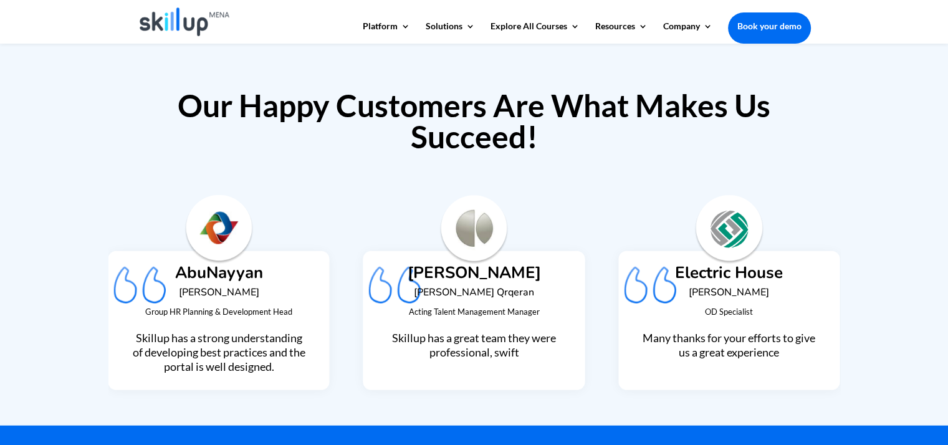
scroll to position [2962, 0]
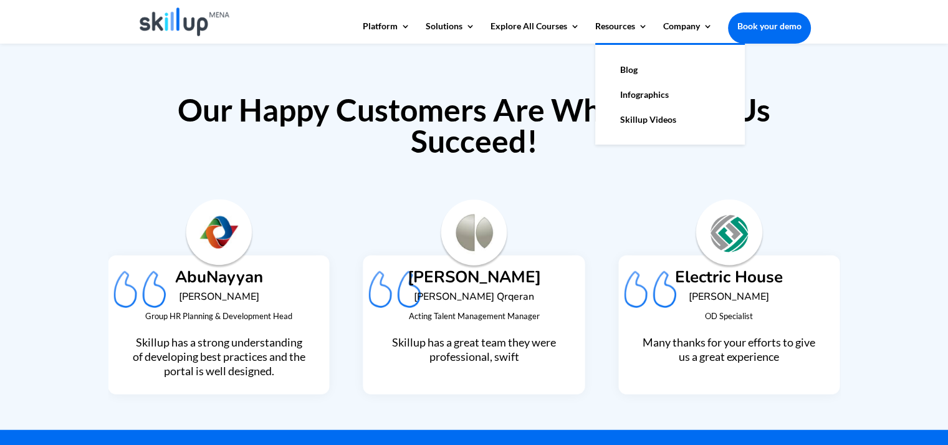
click at [624, 117] on link "Skillup Videos" at bounding box center [669, 119] width 125 height 25
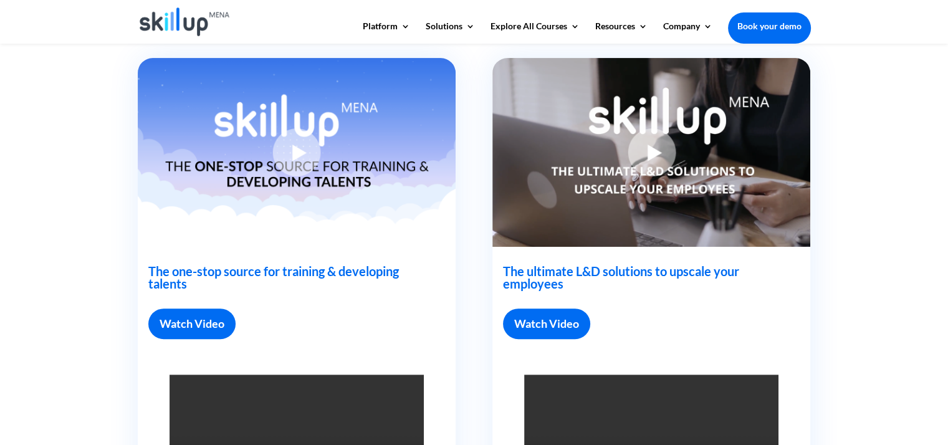
scroll to position [358, 0]
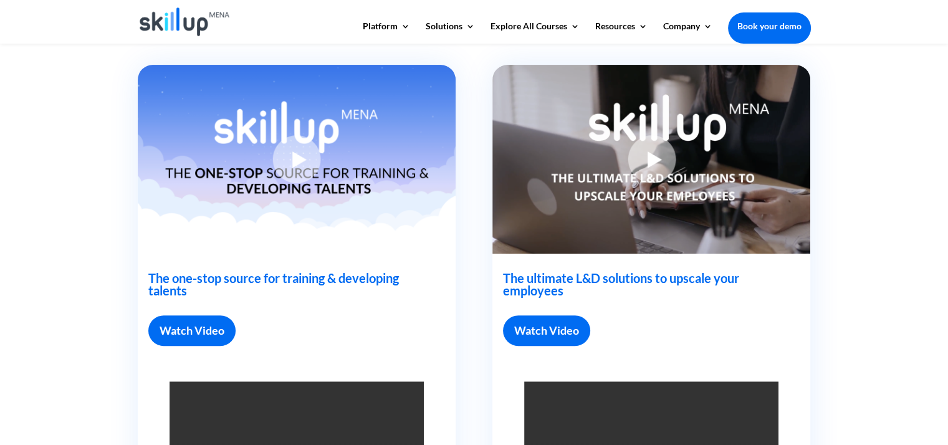
click at [311, 165] on img at bounding box center [297, 159] width 318 height 189
click at [224, 330] on link "Watch Video" at bounding box center [191, 330] width 87 height 31
click at [523, 335] on link "Watch Video" at bounding box center [546, 330] width 87 height 31
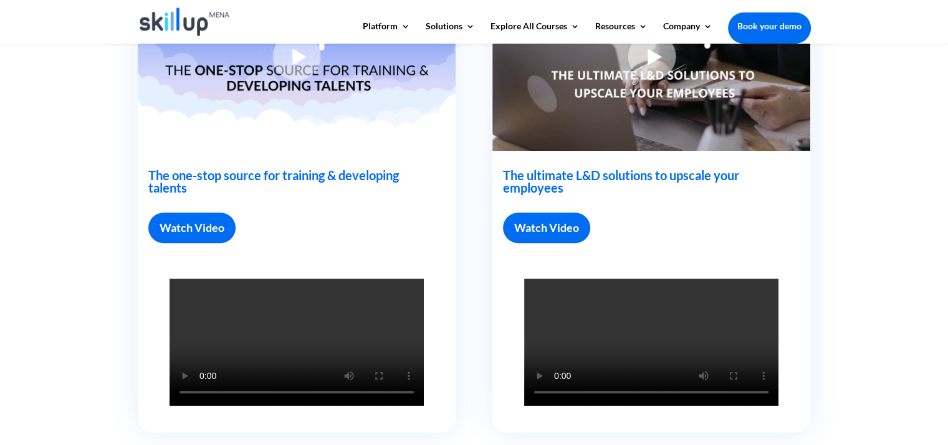
scroll to position [0, 0]
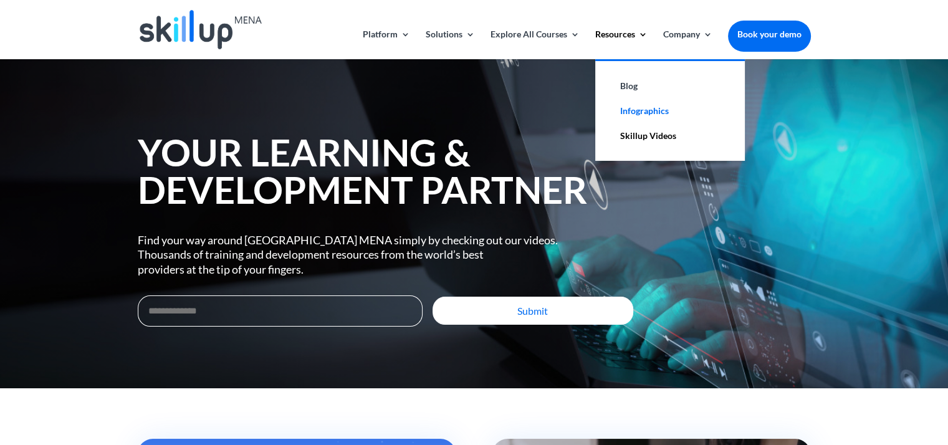
click at [639, 105] on link "Infographics" at bounding box center [669, 110] width 125 height 25
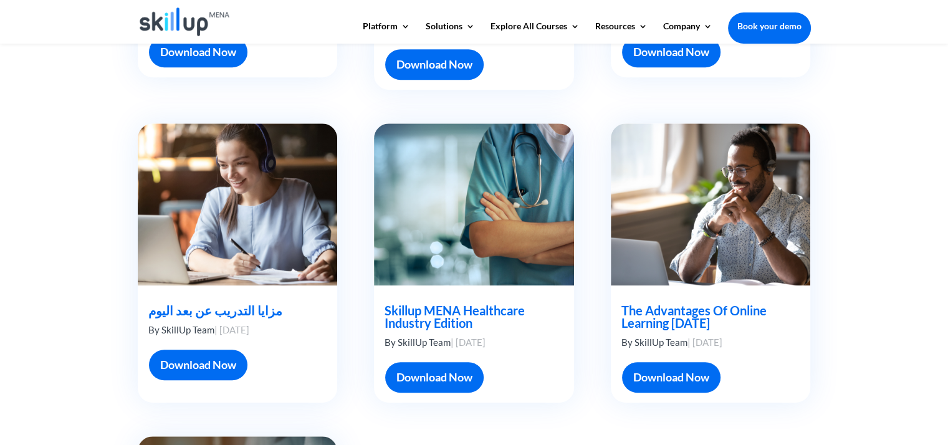
scroll to position [552, 0]
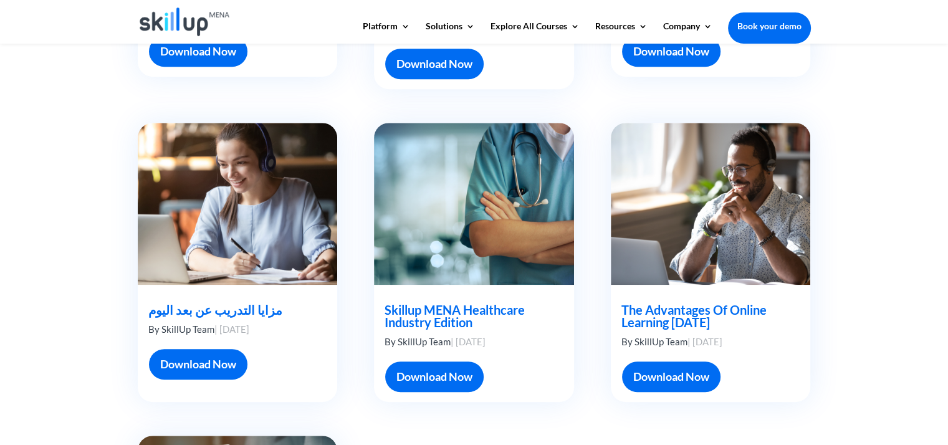
click at [201, 351] on link "Download Now" at bounding box center [198, 364] width 98 height 31
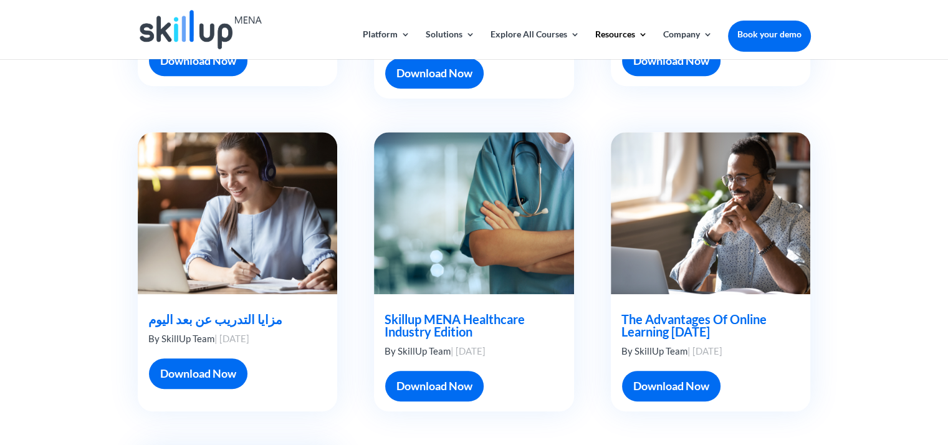
scroll to position [0, 0]
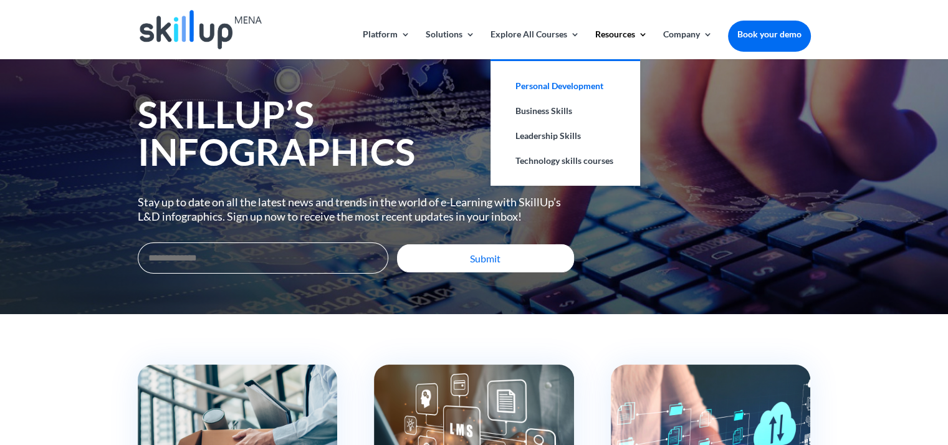
click at [564, 82] on link "Personal Development" at bounding box center [565, 86] width 125 height 25
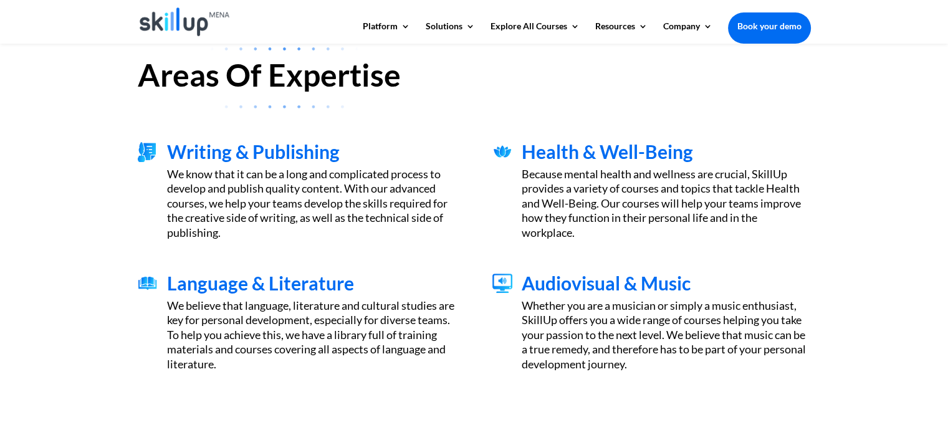
scroll to position [363, 0]
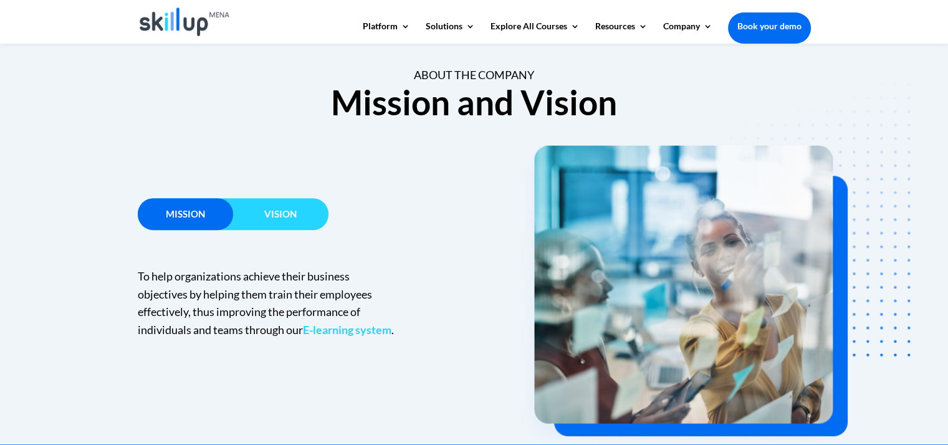
scroll to position [741, 0]
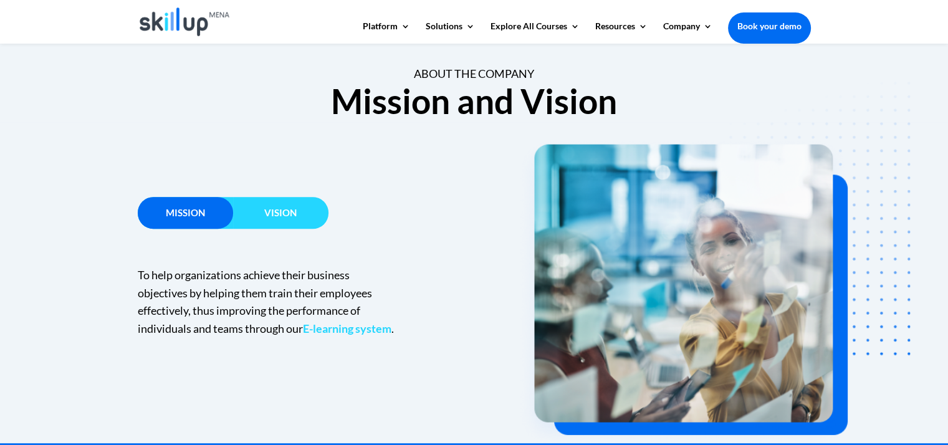
click at [297, 224] on div "Vision" at bounding box center [280, 213] width 95 height 32
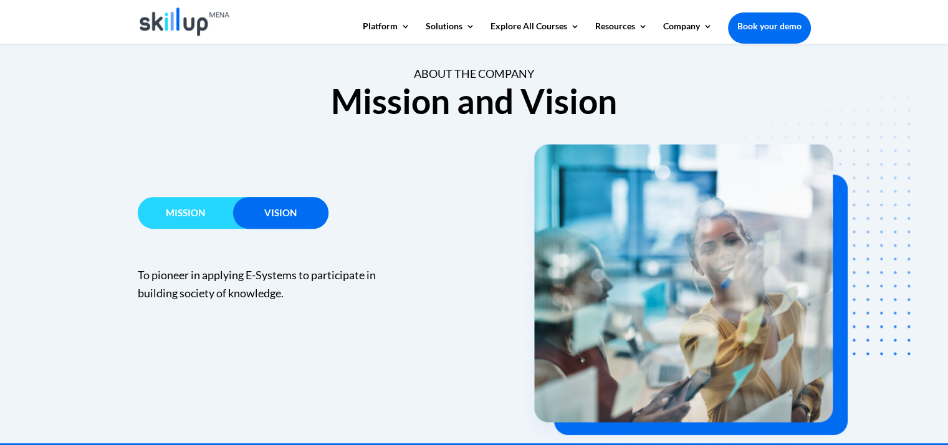
click at [198, 214] on span "Mission" at bounding box center [185, 212] width 39 height 11
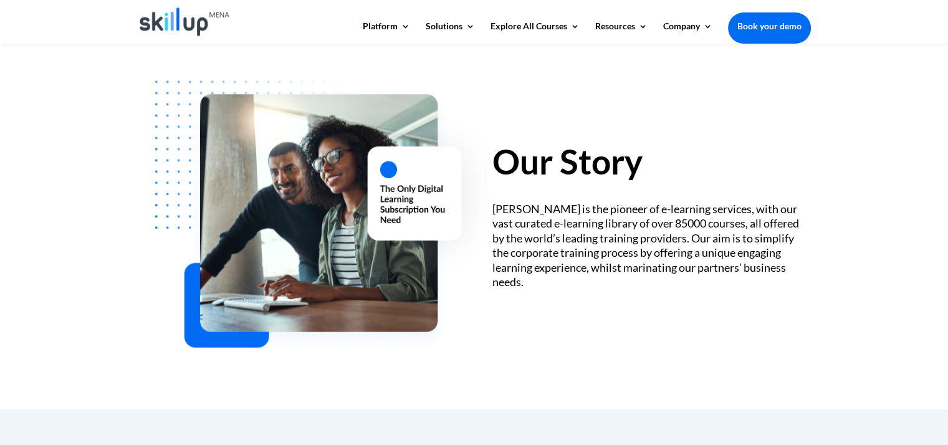
scroll to position [349, 0]
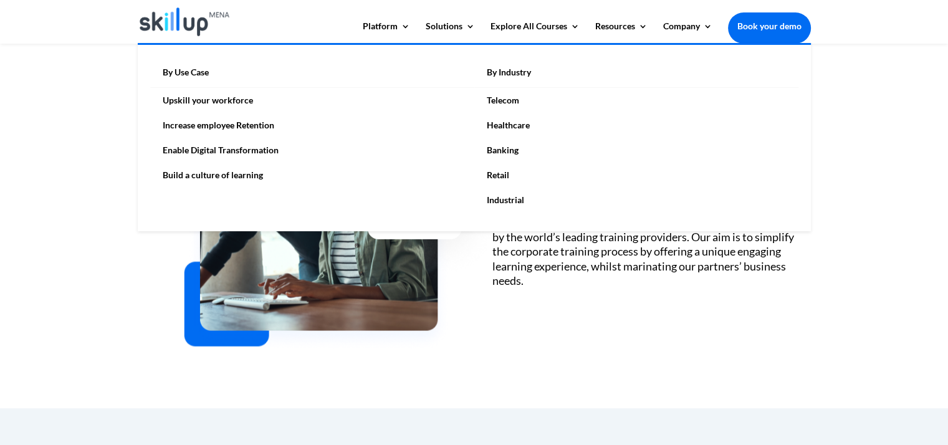
click at [514, 72] on link "By Industry" at bounding box center [636, 76] width 324 height 24
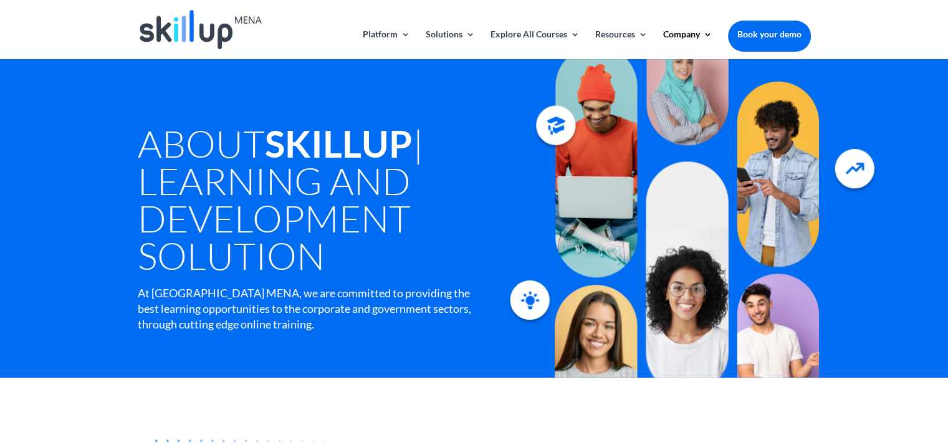
scroll to position [0, 0]
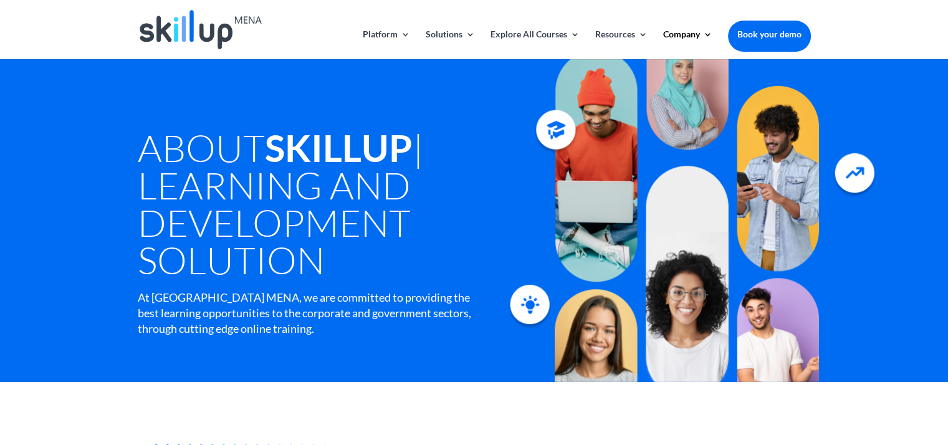
click at [197, 27] on img at bounding box center [201, 29] width 122 height 39
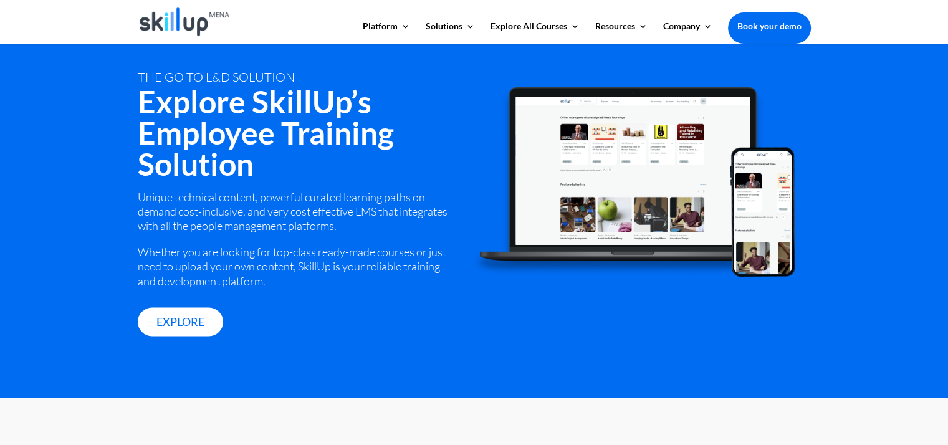
scroll to position [1705, 0]
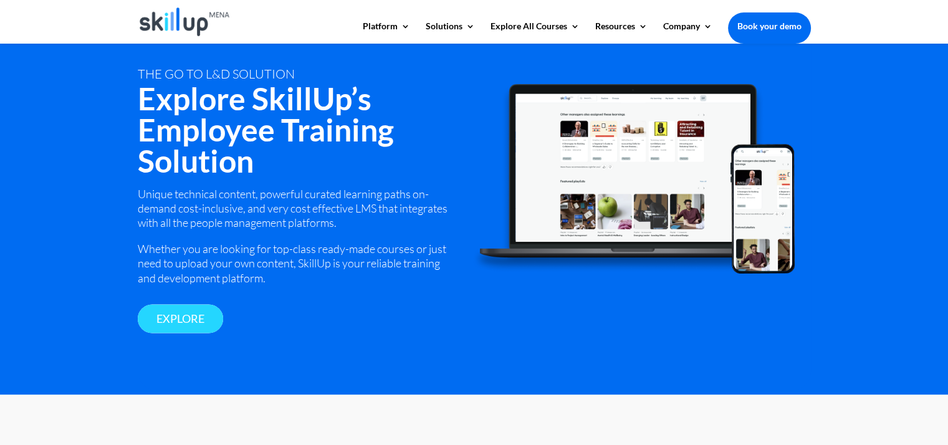
click at [197, 315] on link "Explore" at bounding box center [180, 318] width 85 height 29
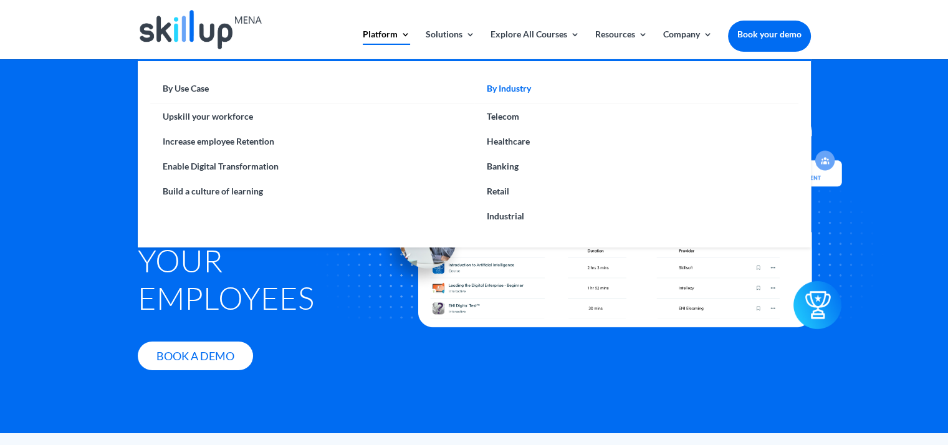
click at [513, 87] on link "By Industry" at bounding box center [636, 92] width 324 height 24
click at [500, 191] on link "Retail" at bounding box center [636, 191] width 324 height 25
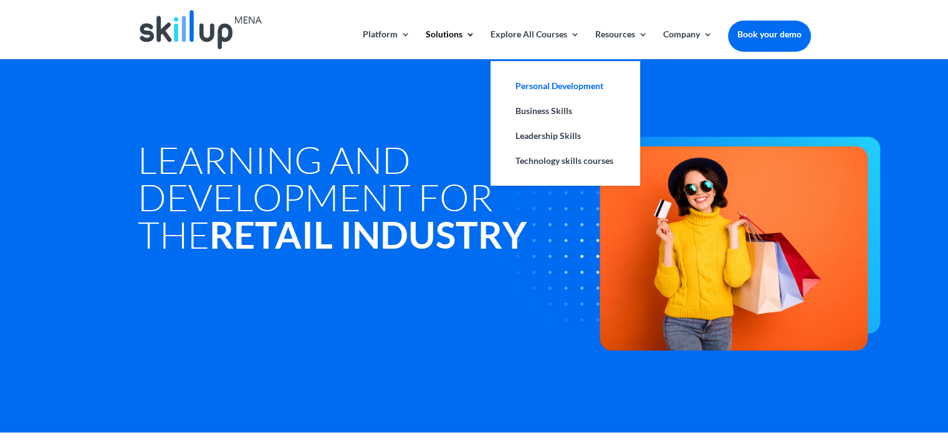
click at [546, 82] on link "Personal Development" at bounding box center [565, 86] width 125 height 25
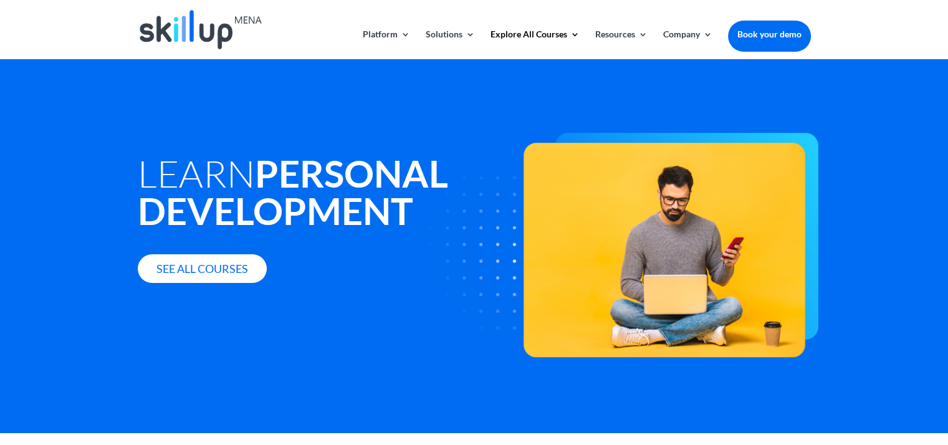
click at [206, 32] on img at bounding box center [201, 29] width 122 height 39
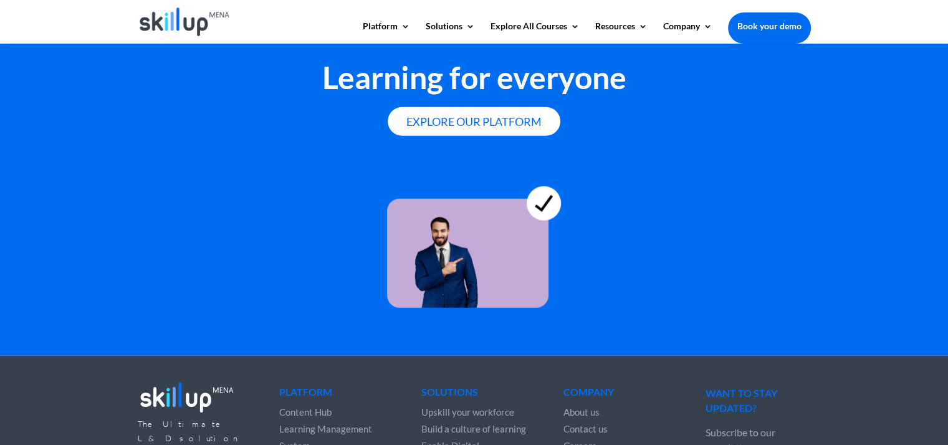
scroll to position [3362, 0]
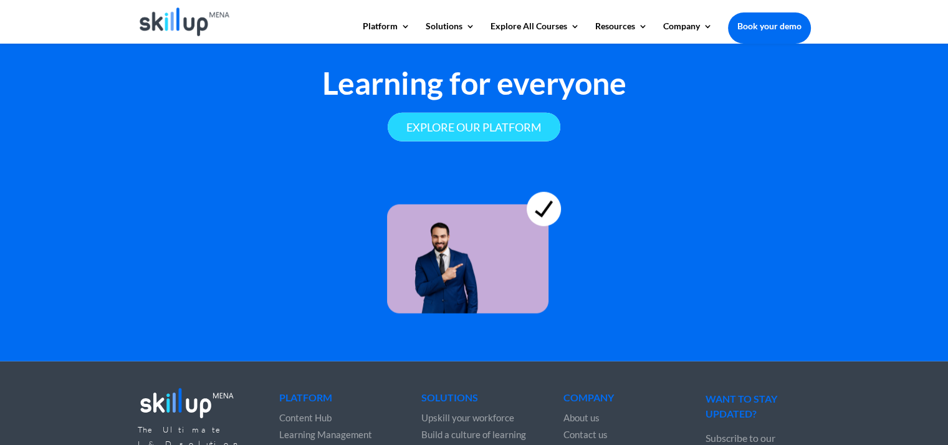
click at [516, 123] on link "Explore our platform" at bounding box center [473, 127] width 173 height 29
